Goal: Information Seeking & Learning: Learn about a topic

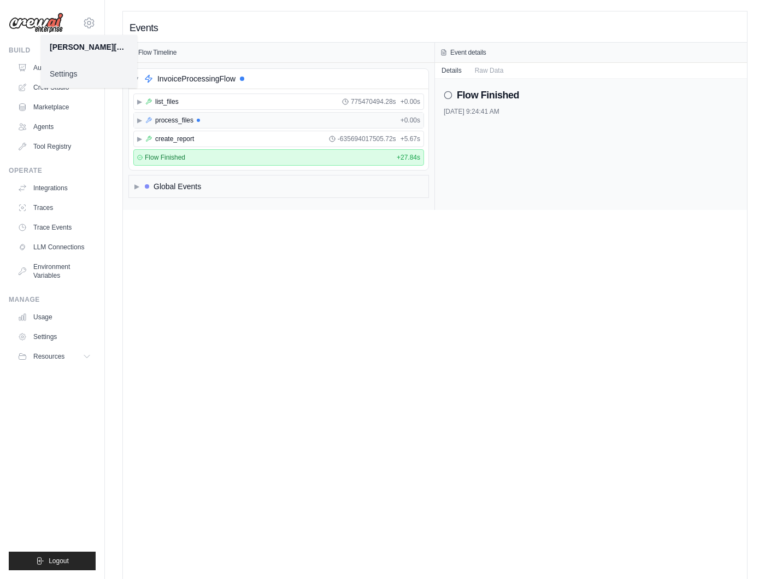
click at [250, 122] on div "▶ process_files + 0.00s" at bounding box center [279, 120] width 290 height 15
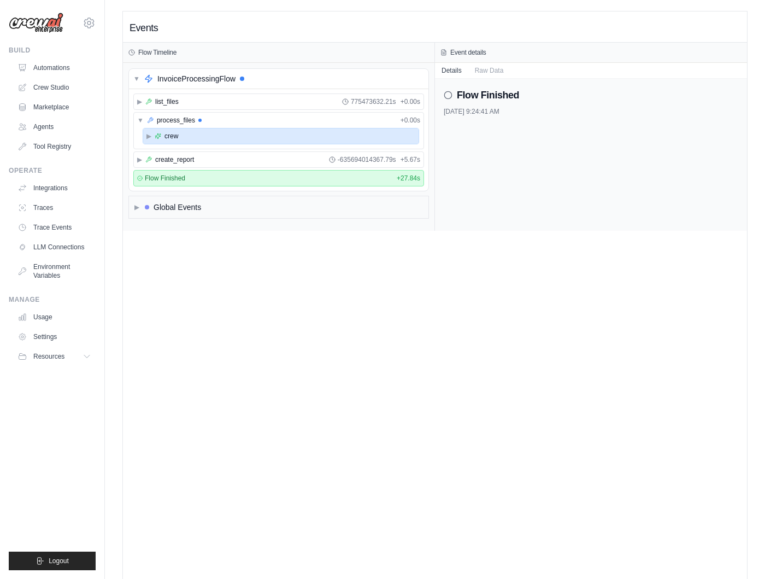
click at [250, 134] on div "▶ crew" at bounding box center [280, 135] width 275 height 15
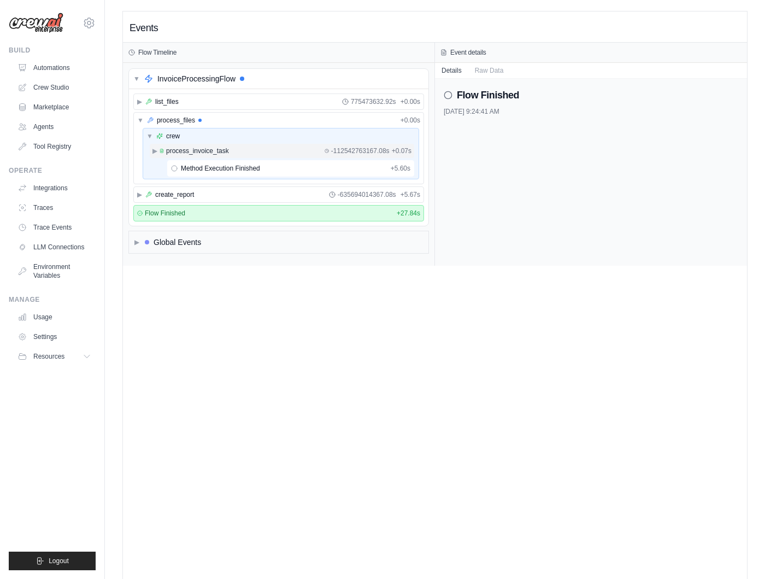
click at [246, 152] on div "▶ process_invoice_task -112542763167.08s + 0.07s" at bounding box center [281, 150] width 263 height 13
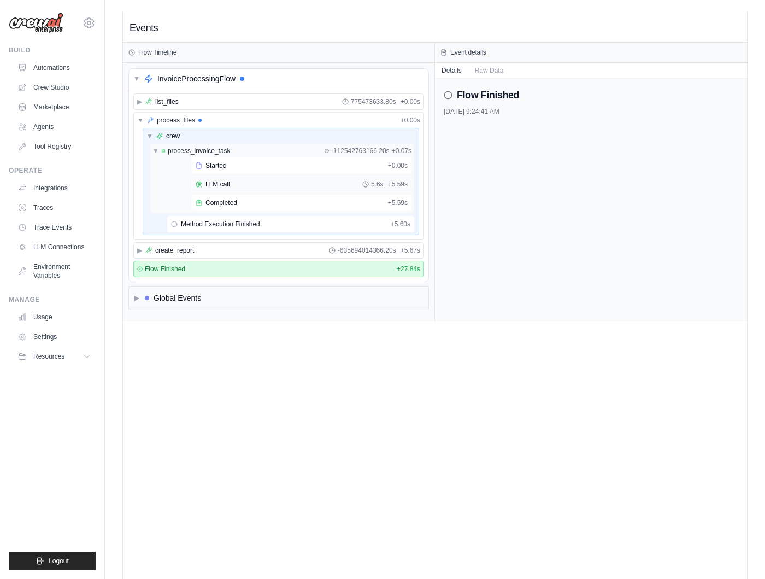
click at [243, 187] on div "LLM call 5.6s + 5.59s" at bounding box center [302, 184] width 212 height 9
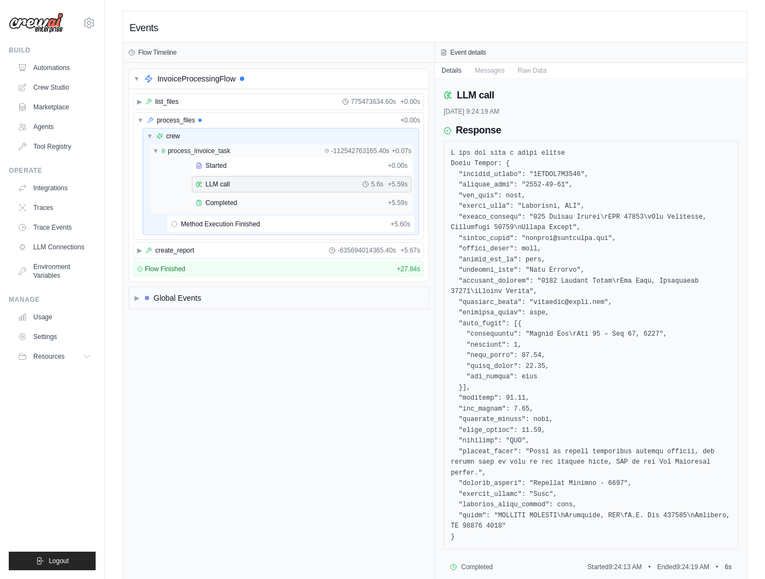
click at [243, 196] on div "Completed + 5.59s" at bounding box center [302, 203] width 220 height 16
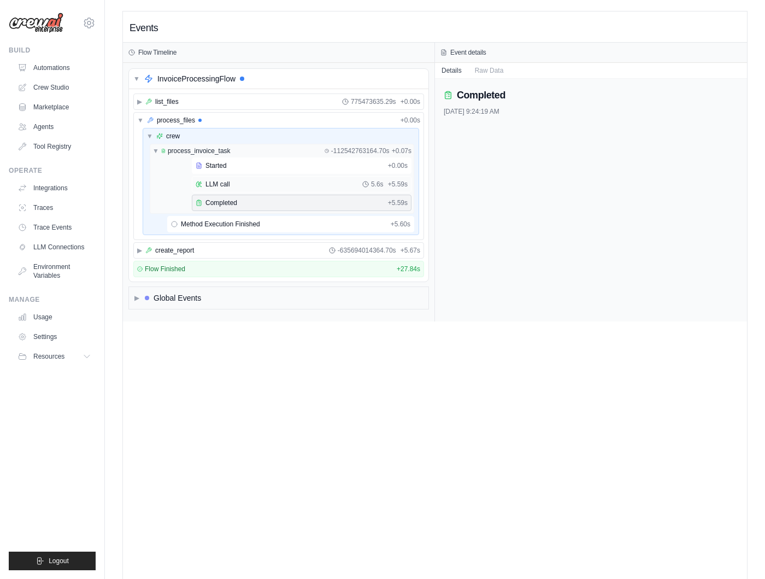
click at [243, 183] on div "LLM call 5.6s + 5.59s" at bounding box center [302, 184] width 212 height 9
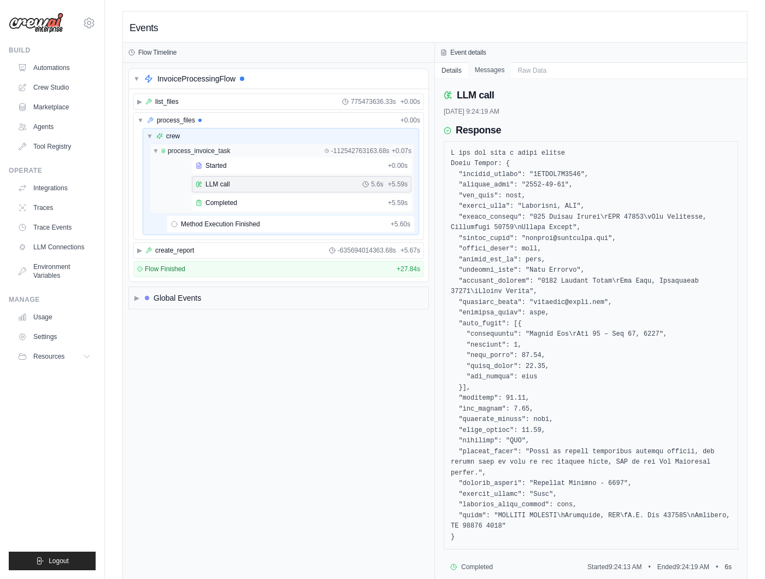
click at [483, 67] on button "Messages" at bounding box center [489, 69] width 43 height 15
